Goal: Transaction & Acquisition: Download file/media

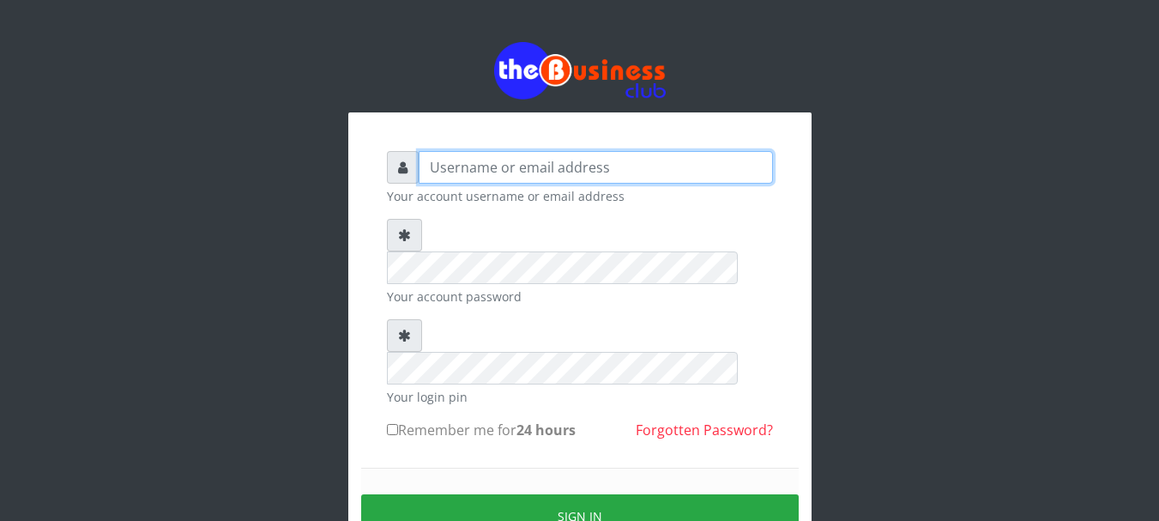
type input "Nacybaby"
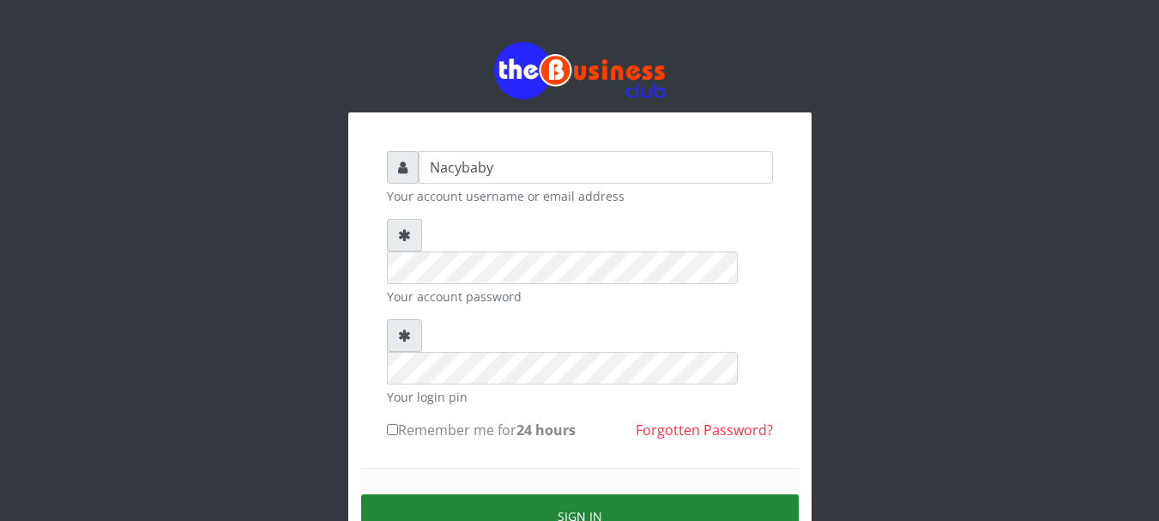
click at [604, 494] on button "Sign in" at bounding box center [580, 516] width 438 height 44
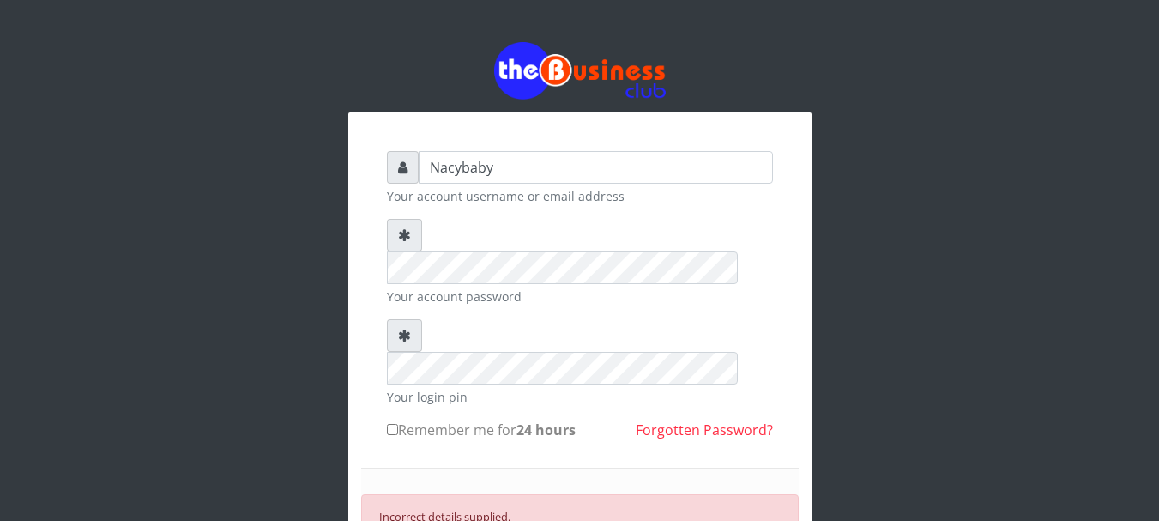
click at [402, 233] on icon at bounding box center [404, 235] width 13 height 14
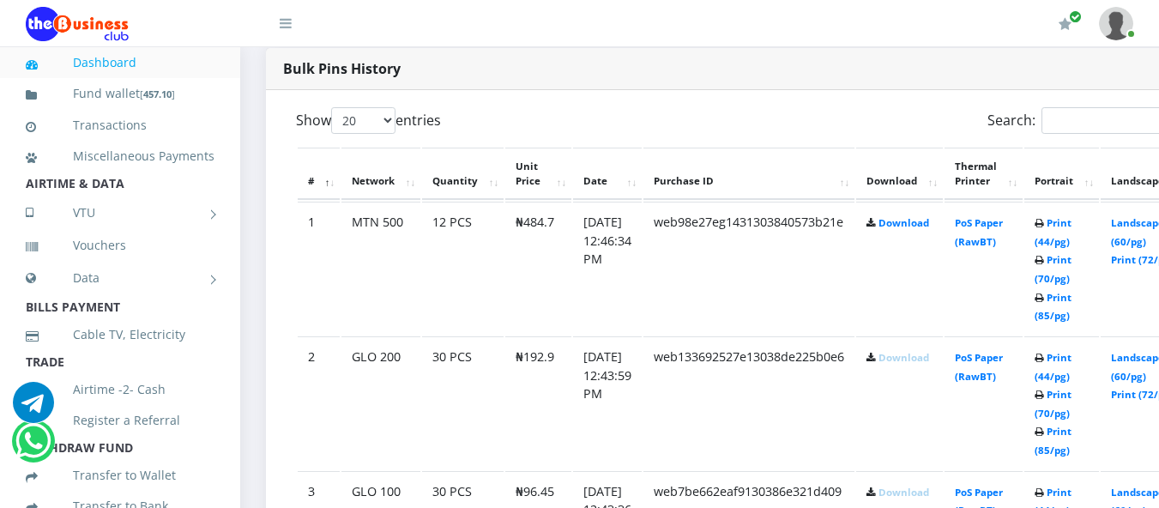
scroll to position [886, 0]
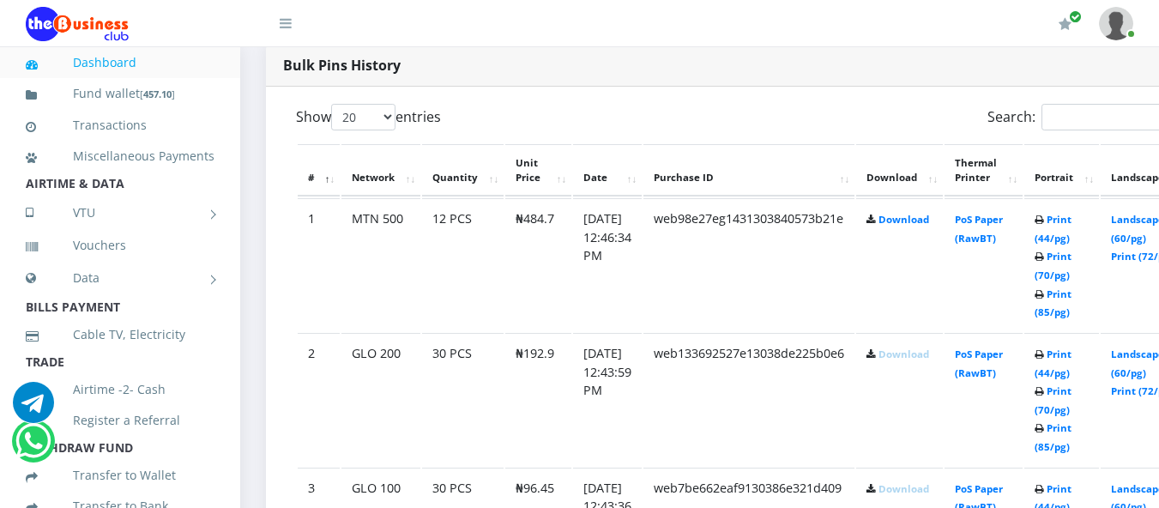
click at [876, 221] on icon at bounding box center [871, 220] width 9 height 10
click at [918, 215] on td "Download" at bounding box center [899, 264] width 87 height 133
click at [918, 219] on link "Download" at bounding box center [904, 219] width 51 height 13
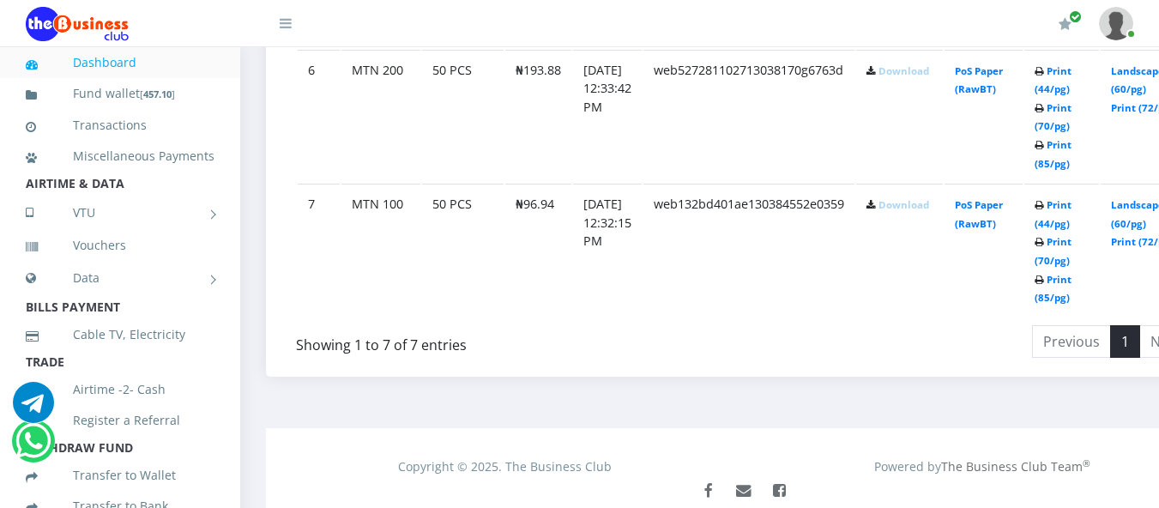
scroll to position [1794, 0]
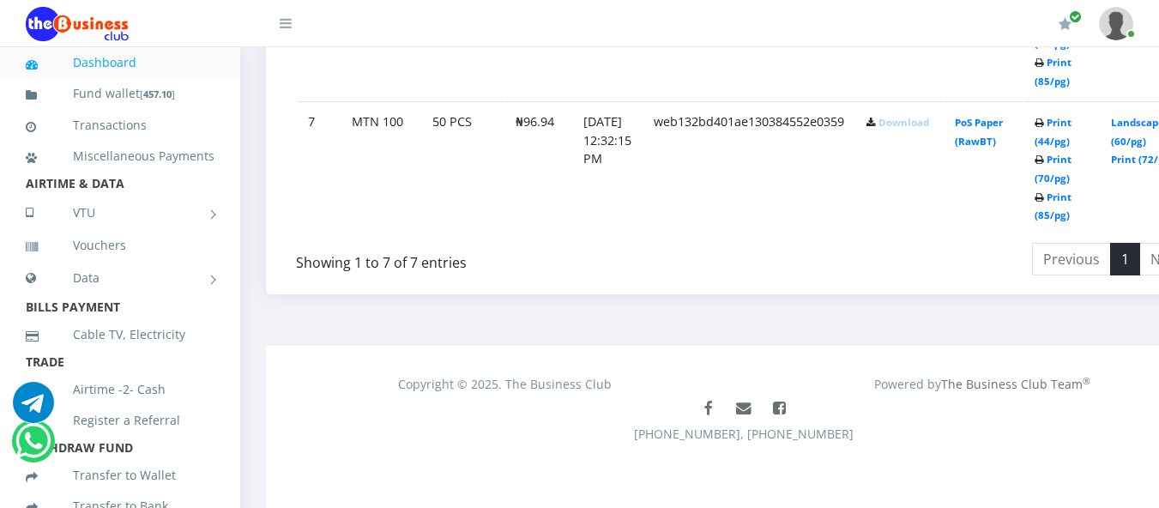
click at [918, 116] on link "Download" at bounding box center [904, 122] width 51 height 13
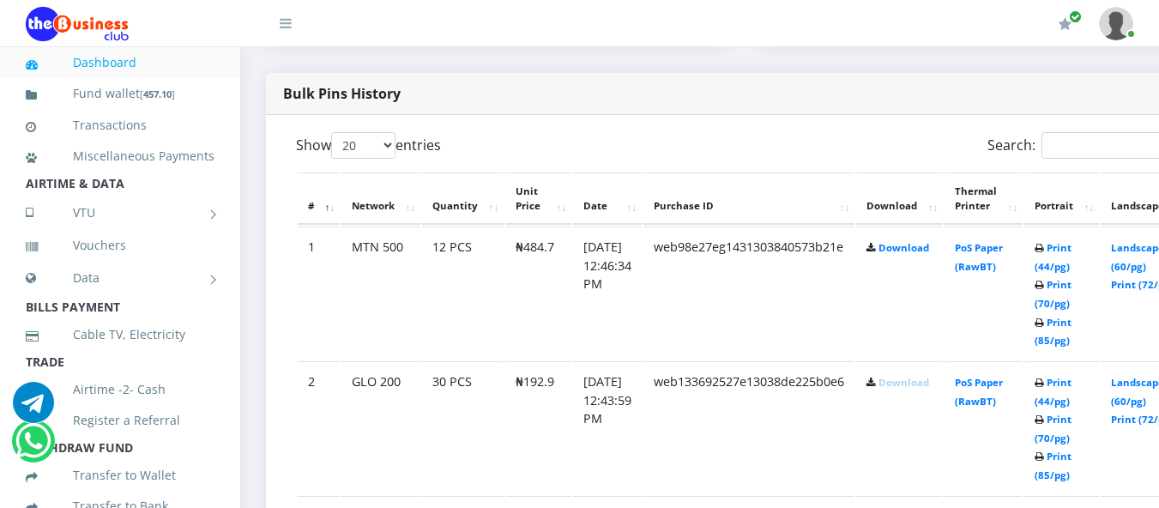
scroll to position [874, 0]
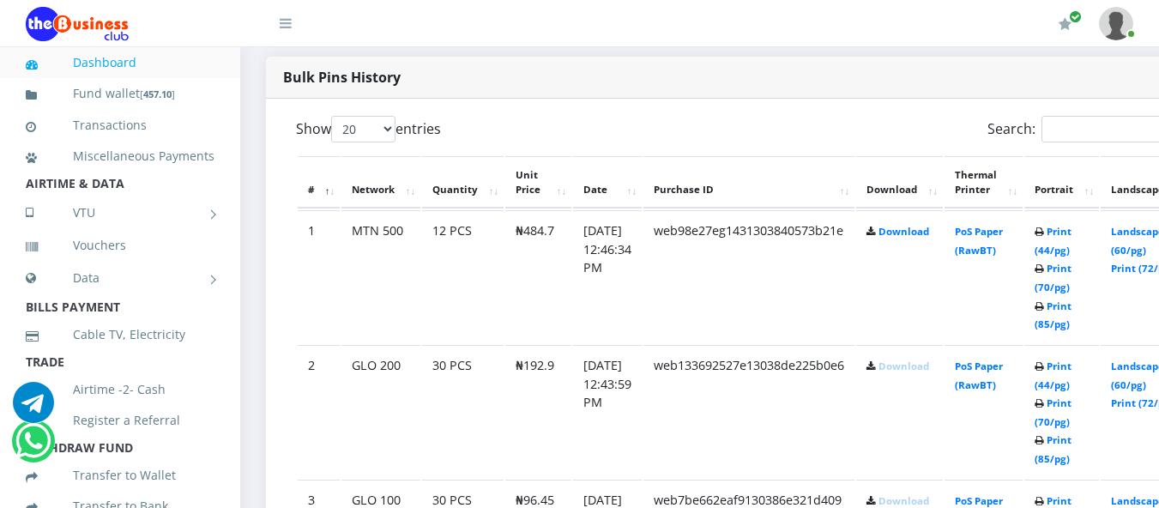
click at [911, 363] on link "Download" at bounding box center [904, 366] width 51 height 13
click at [1157, 261] on td "Landscape (60/pg) Print (72/pg)" at bounding box center [1145, 276] width 89 height 133
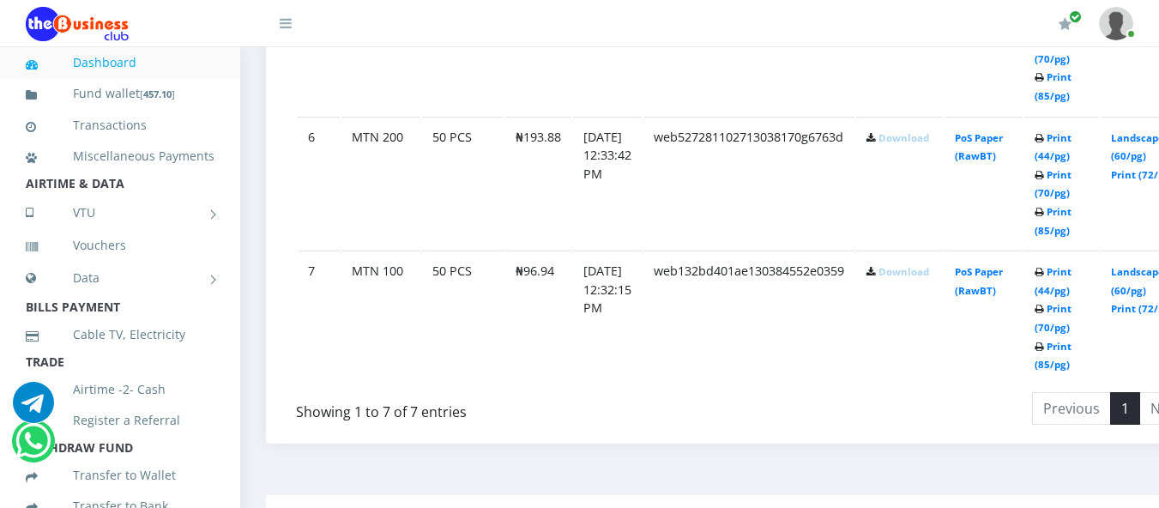
scroll to position [1794, 0]
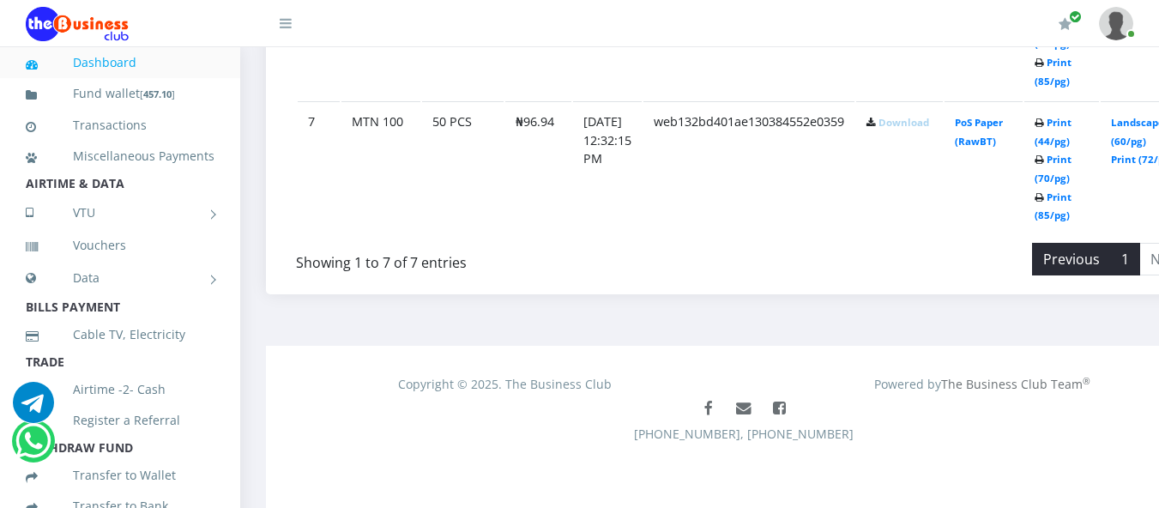
click at [1100, 256] on li "Previous" at bounding box center [1071, 259] width 79 height 33
drag, startPoint x: 1100, startPoint y: 256, endPoint x: 1110, endPoint y: 257, distance: 10.3
click at [1110, 257] on li "Previous" at bounding box center [1071, 259] width 79 height 33
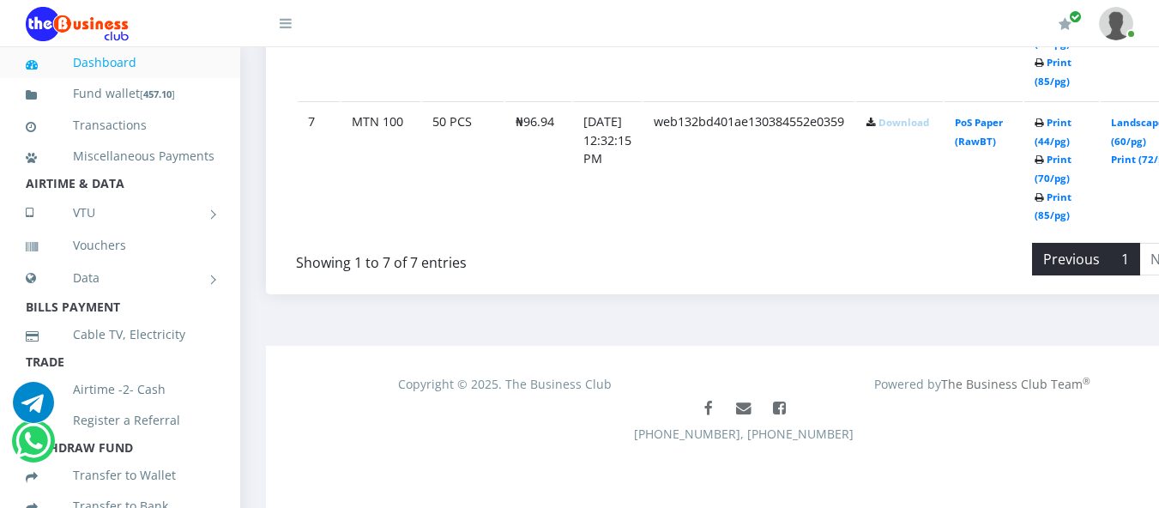
click at [1111, 257] on li "Previous" at bounding box center [1071, 259] width 79 height 33
click at [1140, 259] on link "1" at bounding box center [1125, 259] width 30 height 33
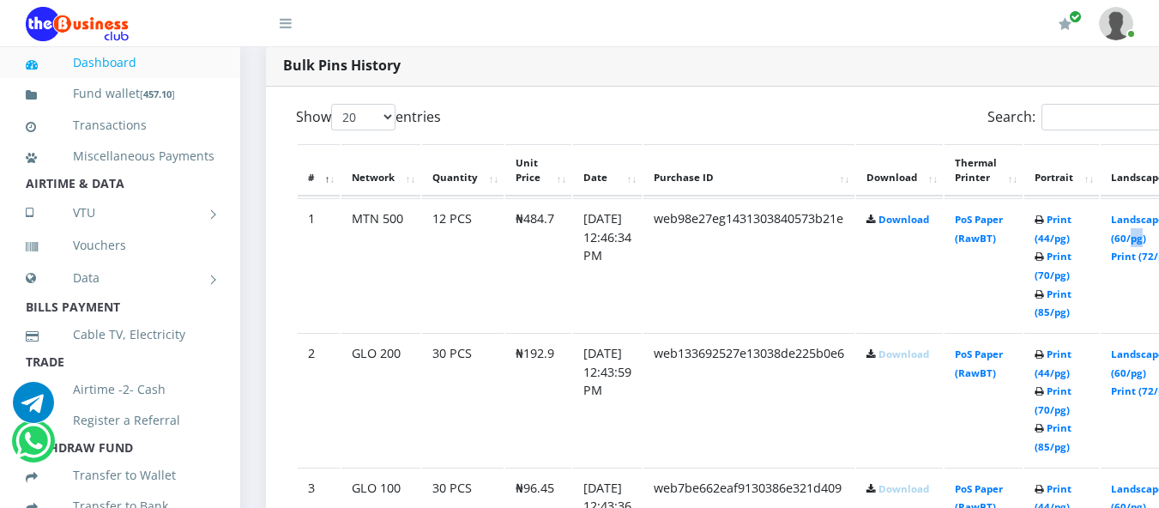
scroll to position [891, 0]
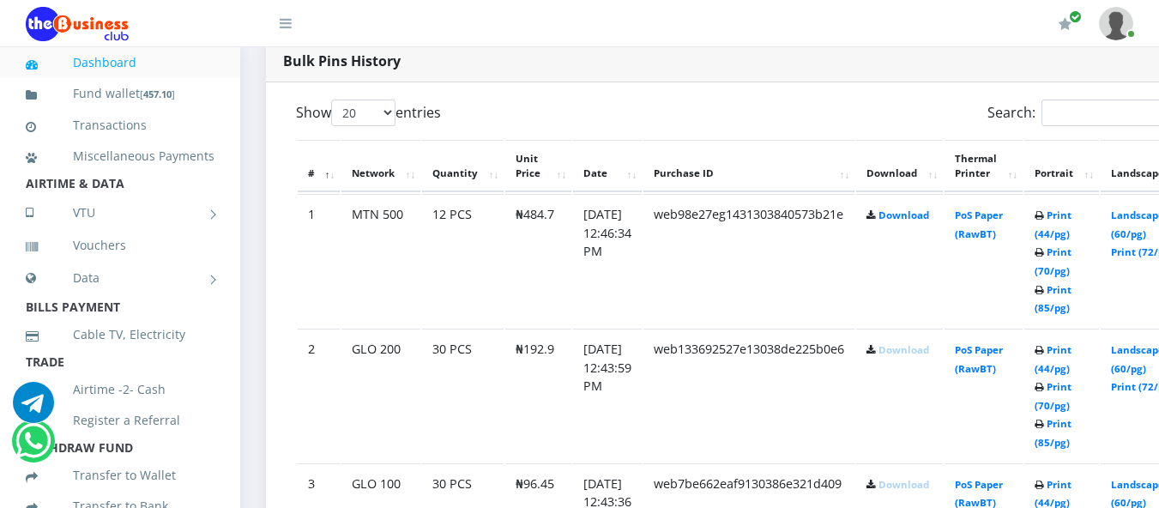
click at [876, 353] on icon at bounding box center [871, 351] width 9 height 10
click at [909, 347] on link "Download" at bounding box center [904, 349] width 51 height 13
click at [388, 113] on select "20 50 100 All" at bounding box center [363, 113] width 64 height 27
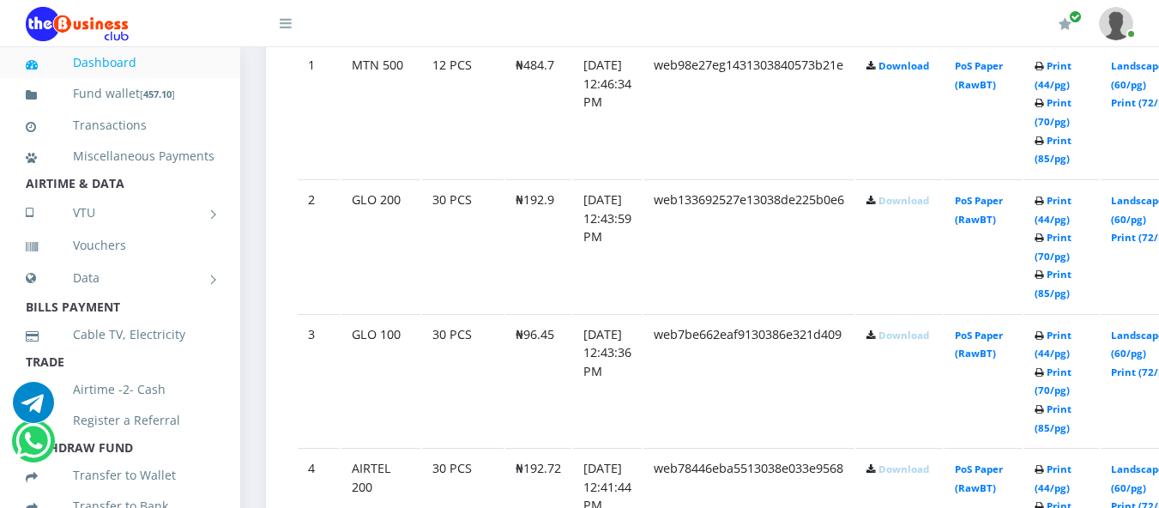
scroll to position [1044, 0]
